Goal: Task Accomplishment & Management: Manage account settings

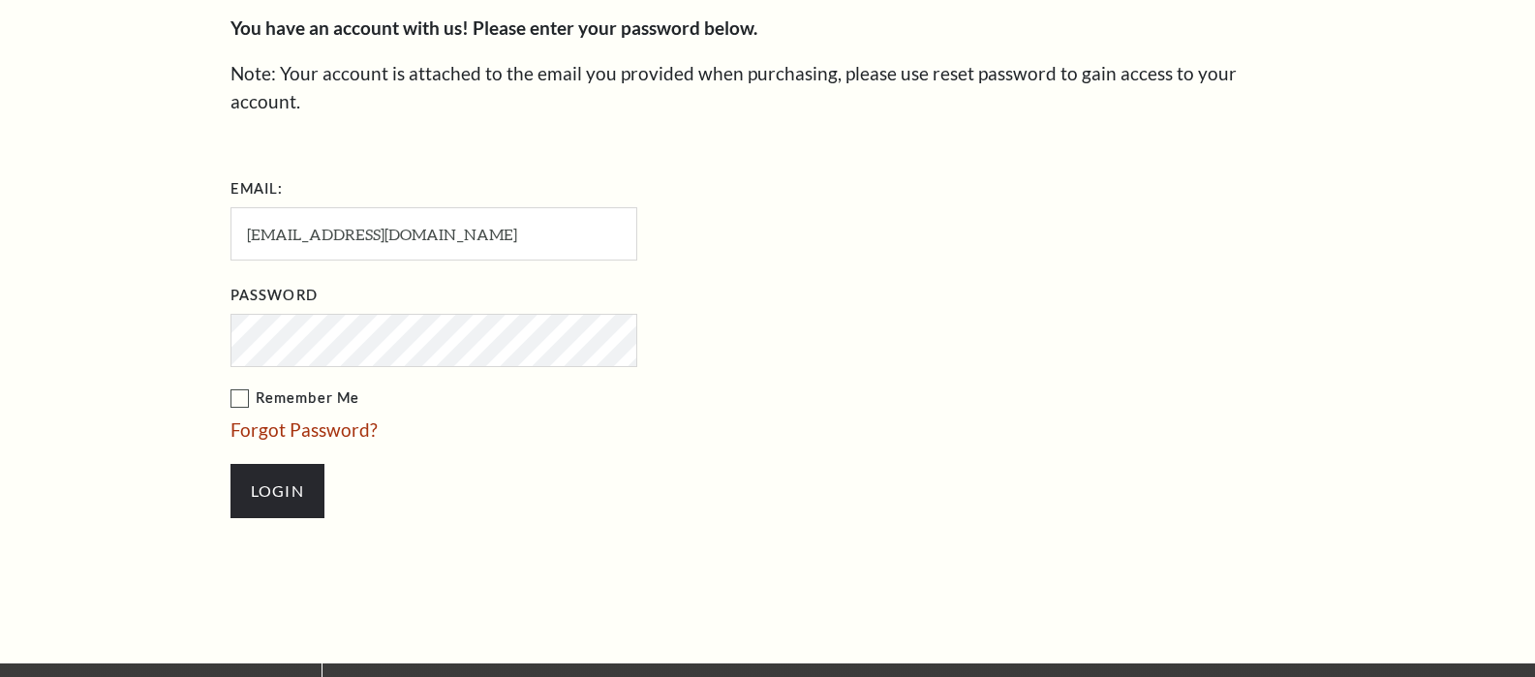
scroll to position [604, 0]
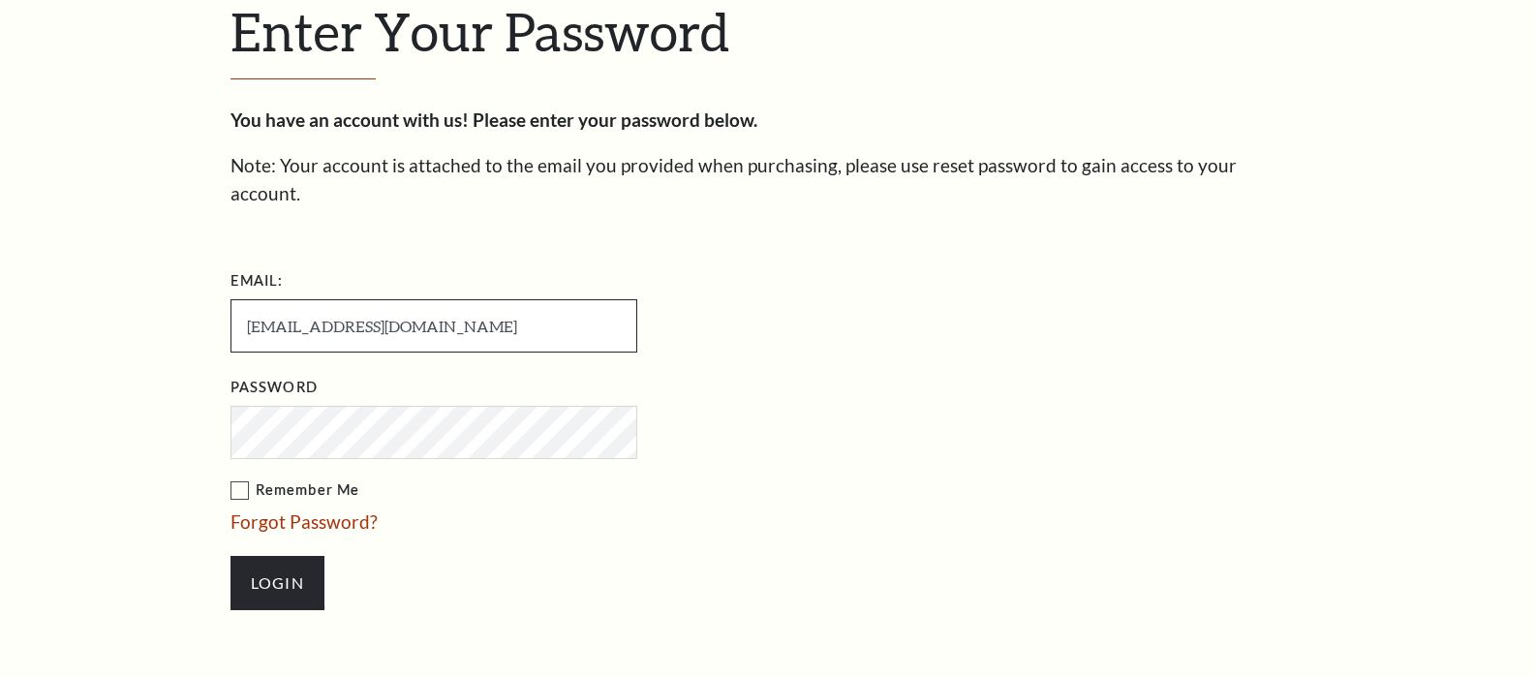
click at [471, 299] on input "[EMAIL_ADDRESS][DOMAIN_NAME]" at bounding box center [433, 325] width 407 height 53
drag, startPoint x: 242, startPoint y: 471, endPoint x: 258, endPoint y: 445, distance: 29.6
click at [245, 478] on label "Remember Me" at bounding box center [530, 490] width 600 height 24
click at [0, 0] on input "Remember Me" at bounding box center [0, 0] width 0 height 0
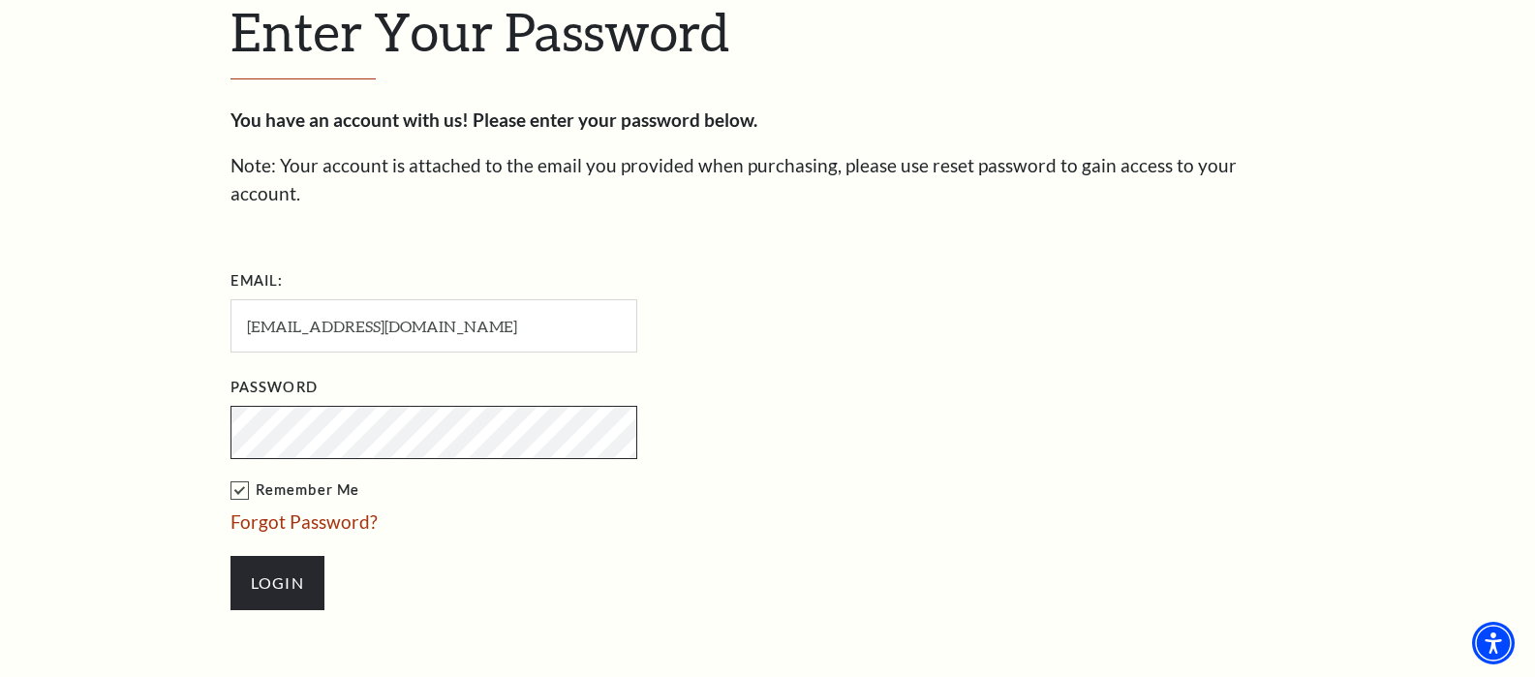
click at [230, 556] on input "Login" at bounding box center [277, 583] width 94 height 54
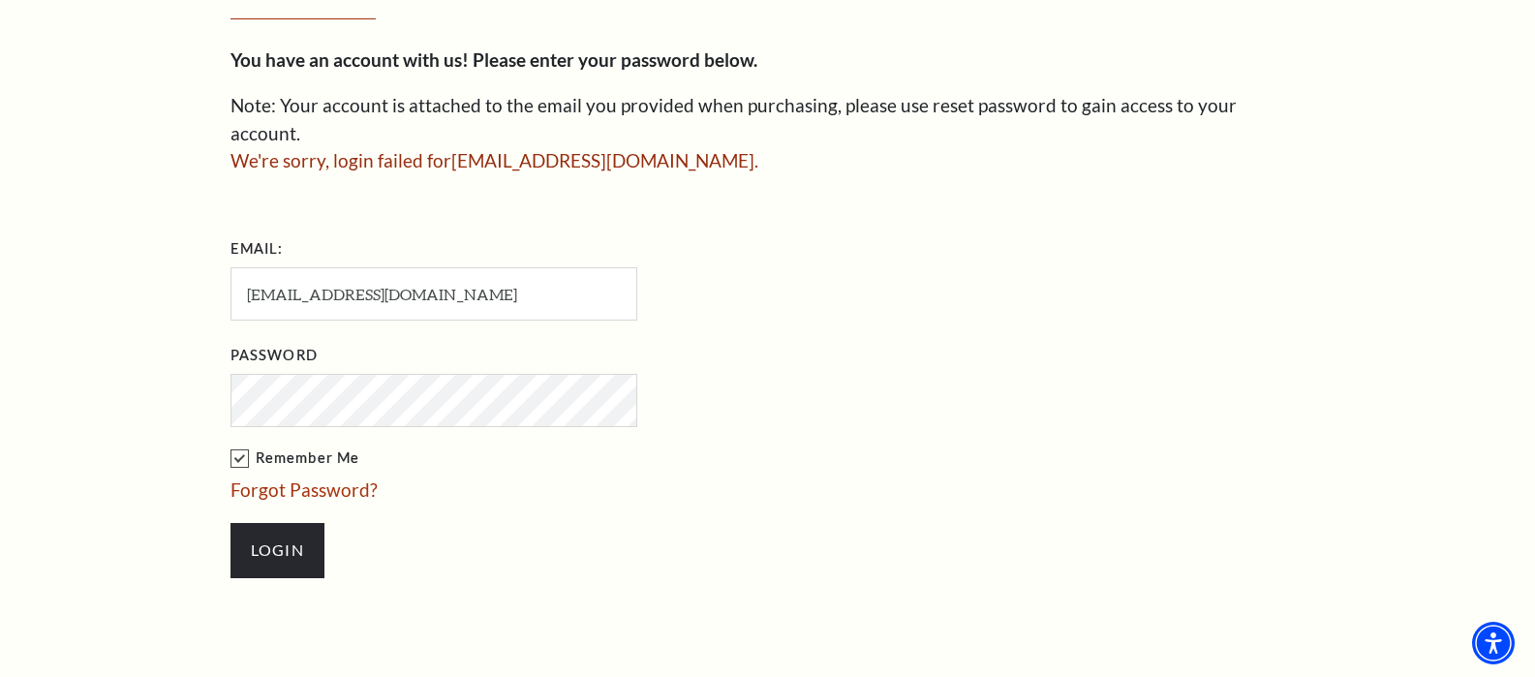
scroll to position [627, 0]
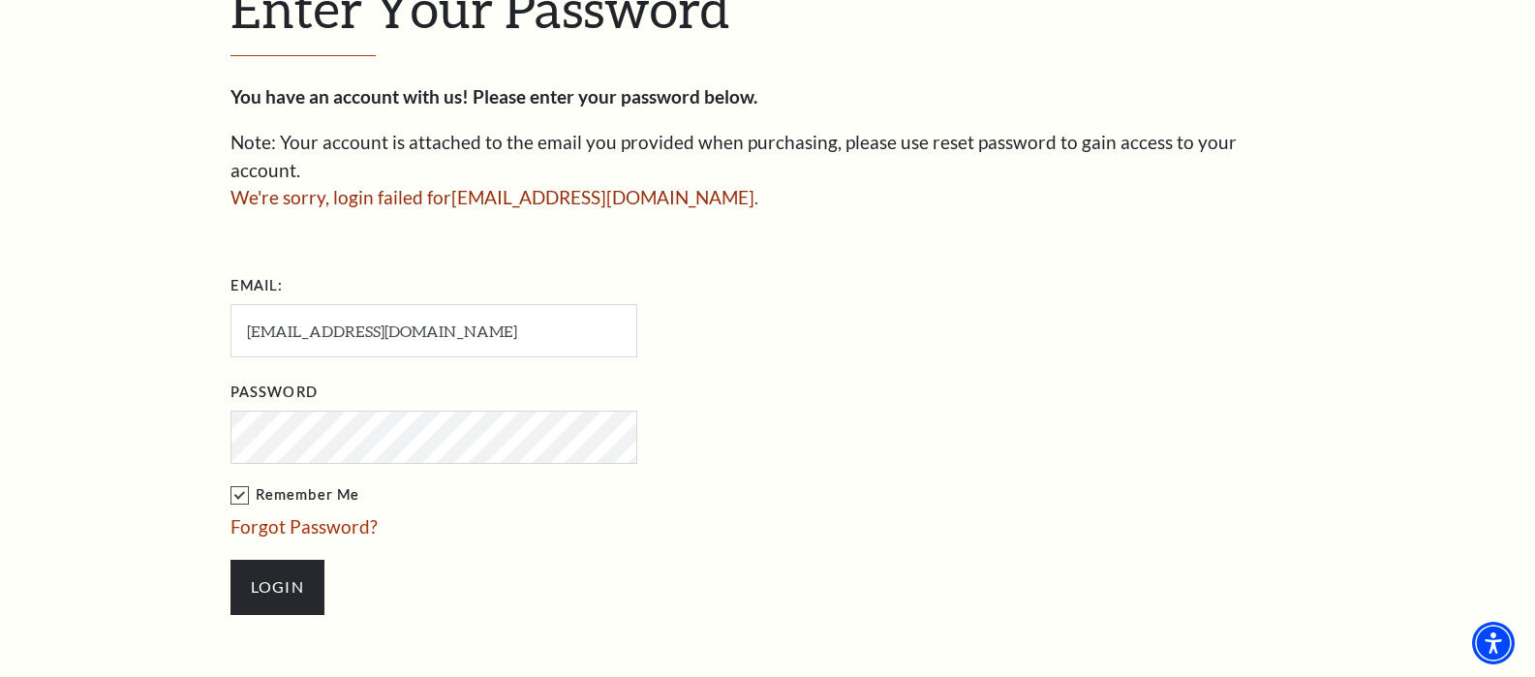
click at [230, 560] on input "Login" at bounding box center [277, 587] width 94 height 54
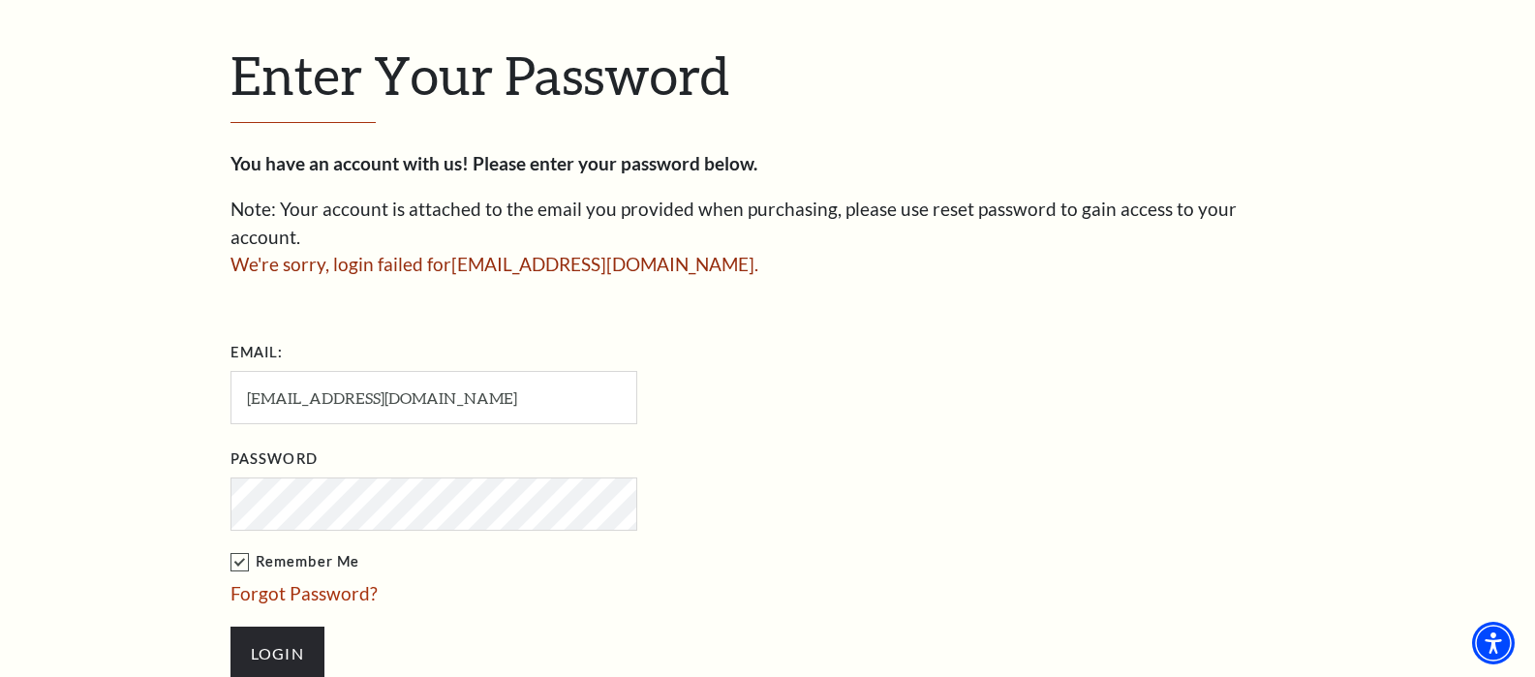
scroll to position [601, 0]
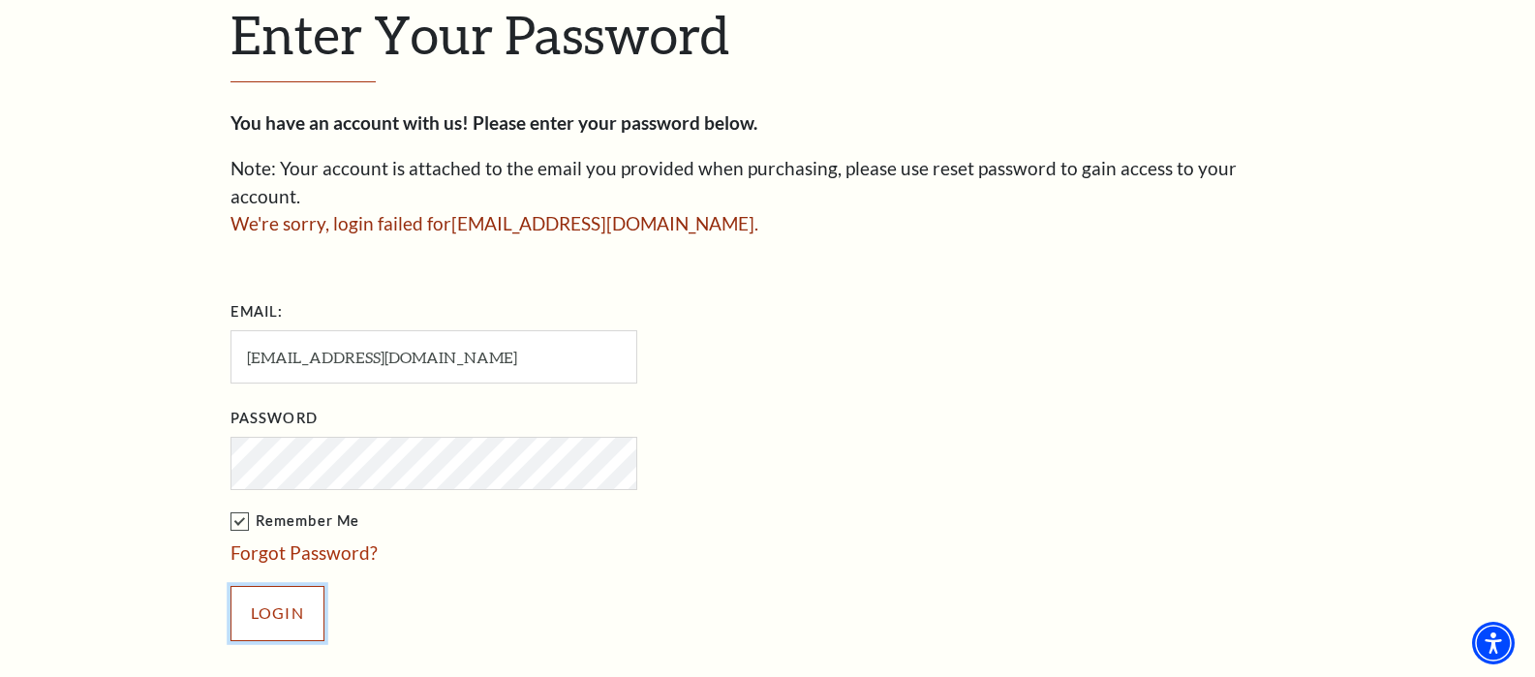
click at [279, 598] on input "Login" at bounding box center [277, 613] width 94 height 54
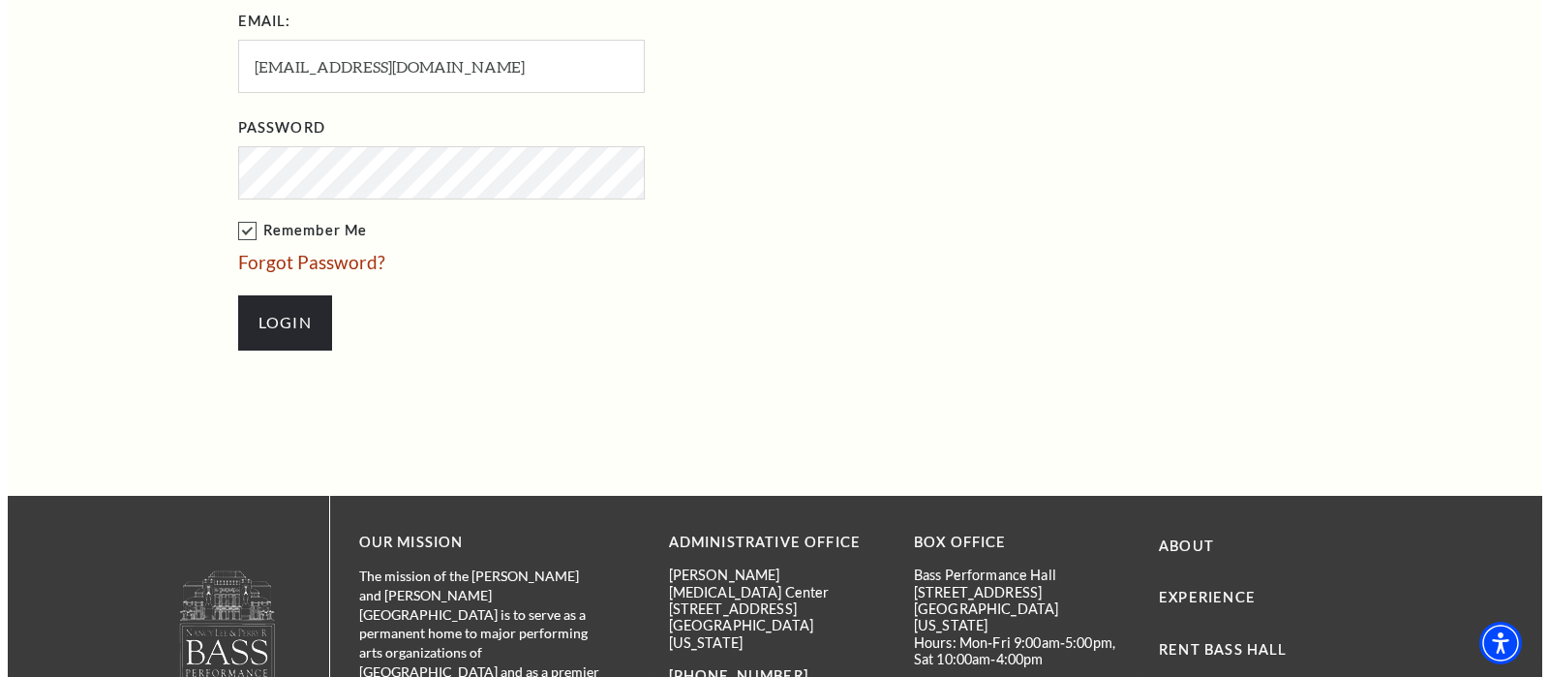
scroll to position [698, 0]
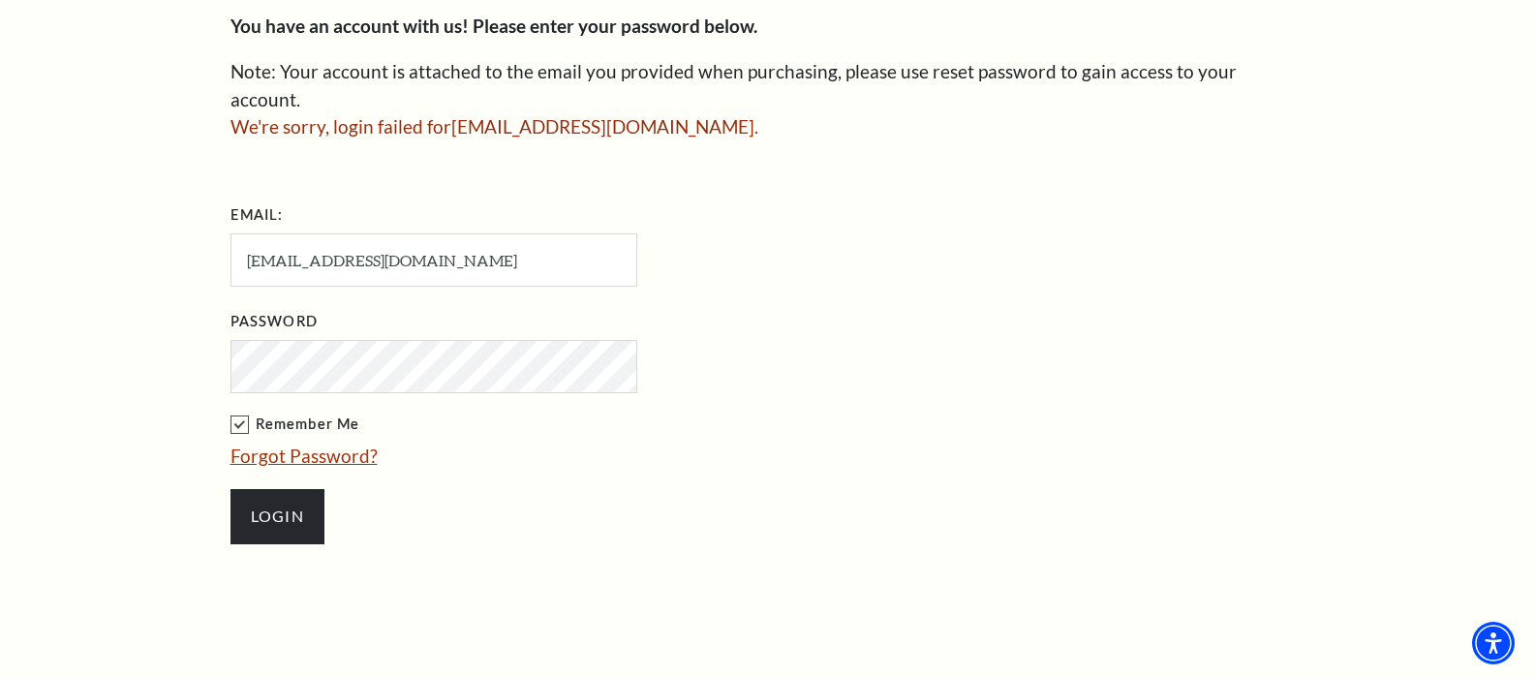
click at [298, 444] on link "Forgot Password?" at bounding box center [303, 455] width 147 height 22
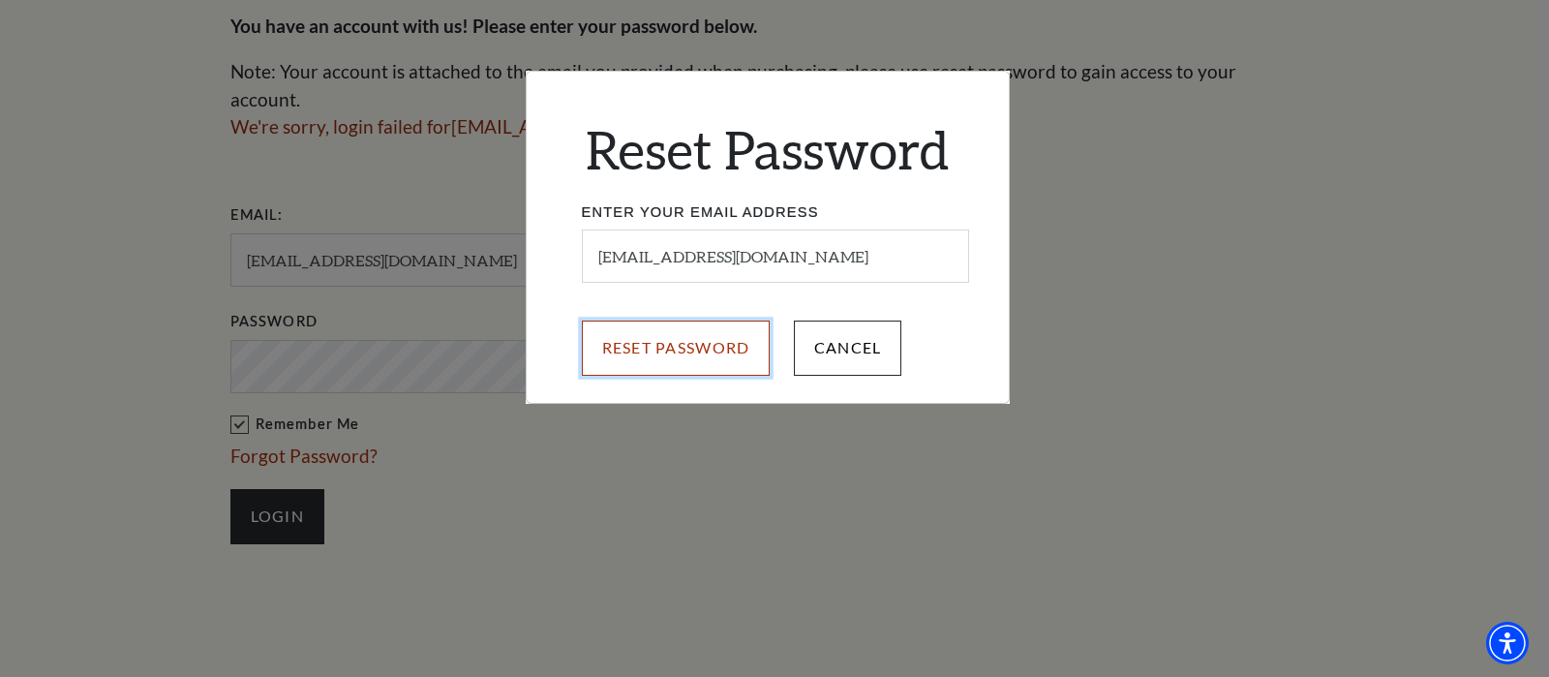
click at [720, 354] on input "Reset Password" at bounding box center [676, 347] width 189 height 54
